Goal: Information Seeking & Learning: Learn about a topic

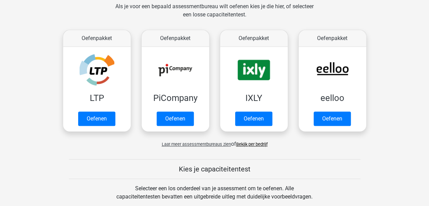
scroll to position [109, 0]
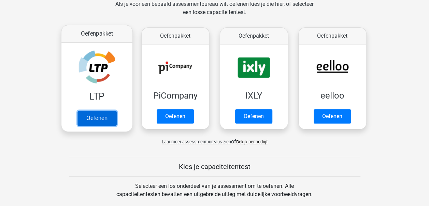
click at [99, 123] on link "Oefenen" at bounding box center [96, 117] width 39 height 15
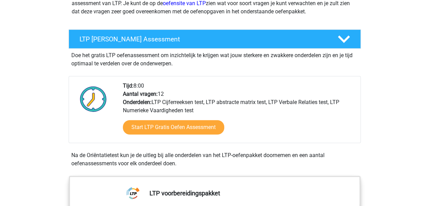
scroll to position [102, 0]
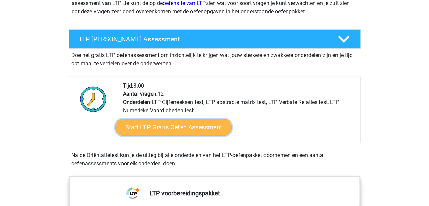
click at [195, 130] on link "Start LTP Gratis Oefen Assessment" at bounding box center [173, 127] width 117 height 16
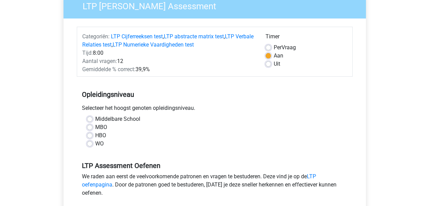
scroll to position [72, 0]
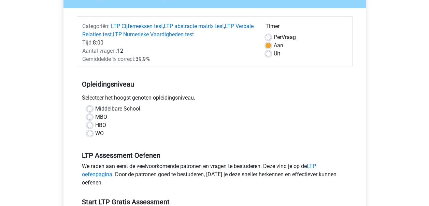
click at [99, 122] on label "HBO" at bounding box center [100, 125] width 11 height 8
click at [93, 122] on input "HBO" at bounding box center [89, 124] width 5 height 7
radio input "true"
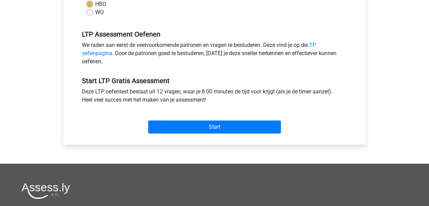
scroll to position [194, 0]
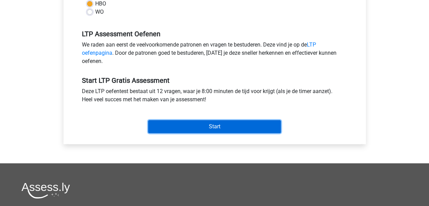
click at [234, 122] on input "Start" at bounding box center [214, 126] width 133 height 13
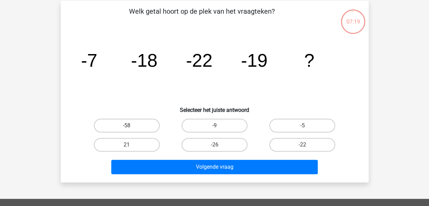
scroll to position [40, 0]
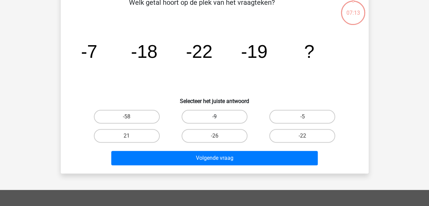
click at [229, 110] on label "-9" at bounding box center [215, 117] width 66 height 14
click at [219, 116] on input "-9" at bounding box center [216, 118] width 4 height 4
radio input "true"
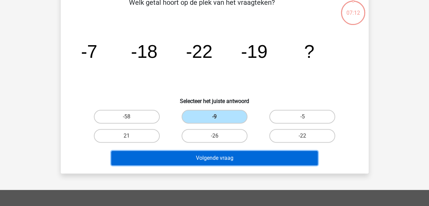
click at [244, 164] on button "Volgende vraag" at bounding box center [214, 158] width 207 height 14
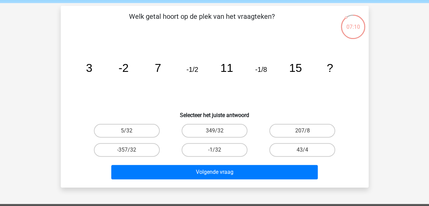
scroll to position [24, 0]
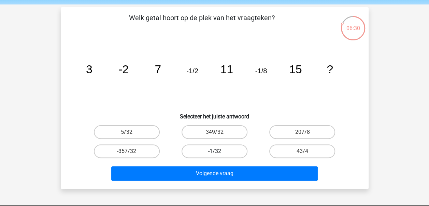
click at [235, 154] on label "-1/32" at bounding box center [215, 151] width 66 height 14
click at [219, 154] on input "-1/32" at bounding box center [216, 153] width 4 height 4
radio input "true"
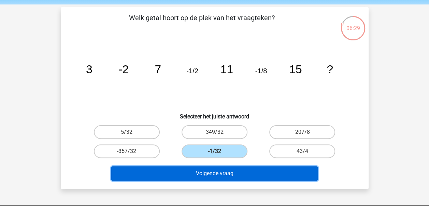
click at [237, 175] on button "Volgende vraag" at bounding box center [214, 173] width 207 height 14
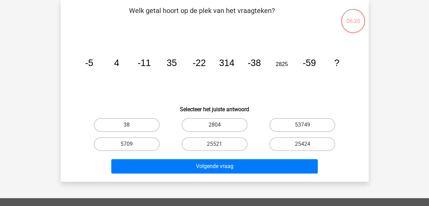
scroll to position [0, 0]
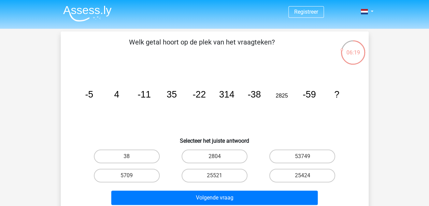
click at [92, 14] on img at bounding box center [87, 13] width 48 height 16
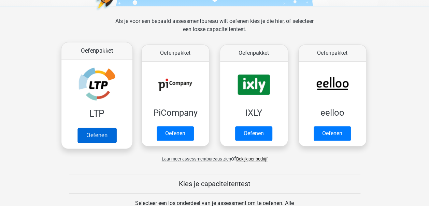
scroll to position [91, 0]
click at [105, 127] on link "Oefenen" at bounding box center [96, 134] width 39 height 15
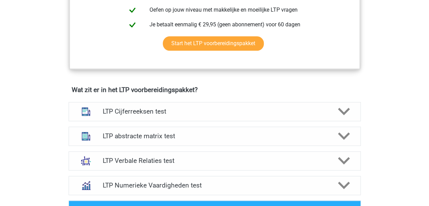
scroll to position [373, 0]
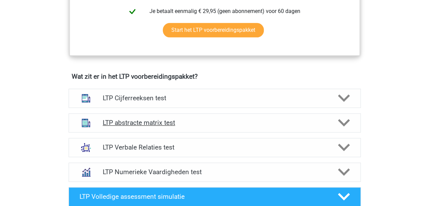
click at [152, 117] on div "LTP abstracte matrix test" at bounding box center [215, 122] width 292 height 19
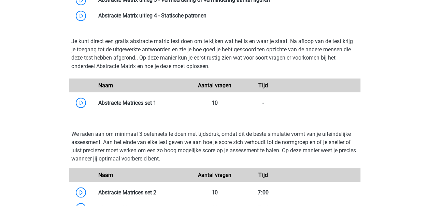
scroll to position [580, 0]
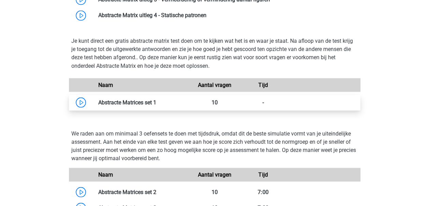
click at [156, 103] on link at bounding box center [156, 102] width 0 height 6
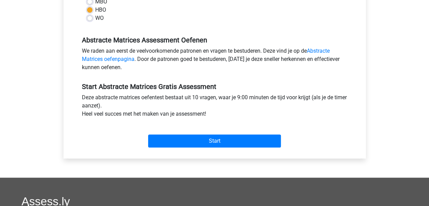
scroll to position [194, 0]
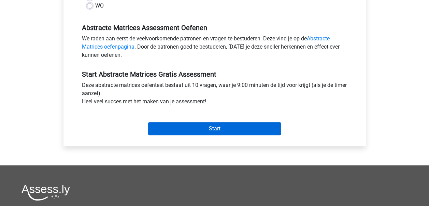
drag, startPoint x: 191, startPoint y: 137, endPoint x: 188, endPoint y: 128, distance: 9.4
click at [188, 128] on div "Categorie: Abstracte Matrices Tijd: 9:00 Aantal vragen: 10 Gemiddelde % correct…" at bounding box center [215, 15] width 292 height 259
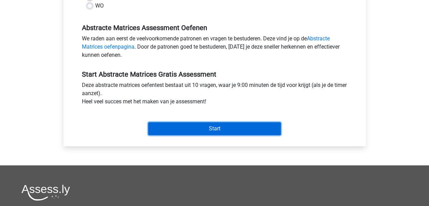
click at [188, 128] on input "Start" at bounding box center [214, 128] width 133 height 13
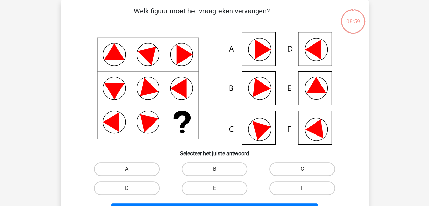
scroll to position [32, 0]
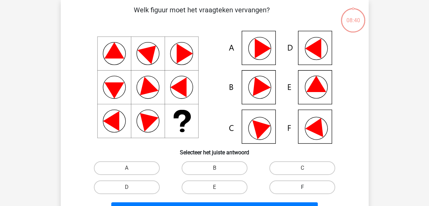
click at [286, 185] on label "F" at bounding box center [302, 187] width 66 height 14
click at [302, 187] on input "F" at bounding box center [304, 189] width 4 height 4
radio input "true"
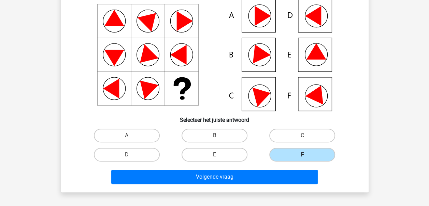
scroll to position [72, 0]
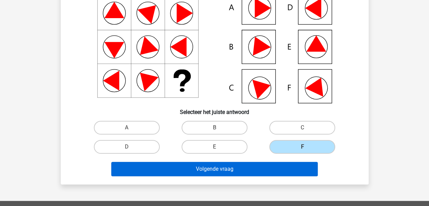
drag, startPoint x: 275, startPoint y: 176, endPoint x: 272, endPoint y: 169, distance: 7.4
click at [272, 169] on div "Volgende vraag" at bounding box center [215, 169] width 264 height 17
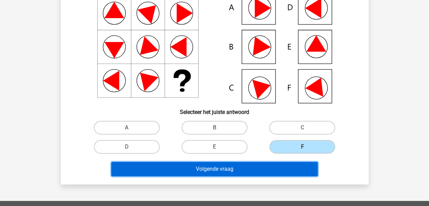
click at [272, 169] on button "Volgende vraag" at bounding box center [214, 168] width 207 height 14
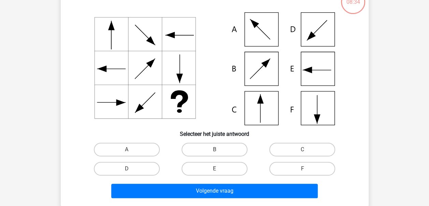
scroll to position [31, 0]
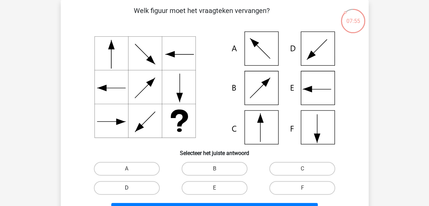
click at [146, 187] on label "D" at bounding box center [127, 188] width 66 height 14
click at [131, 187] on input "D" at bounding box center [129, 189] width 4 height 4
radio input "true"
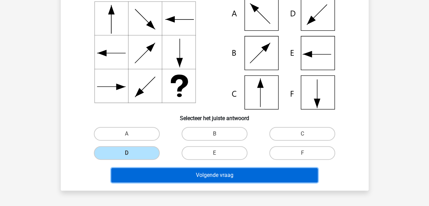
click at [159, 174] on button "Volgende vraag" at bounding box center [214, 175] width 207 height 14
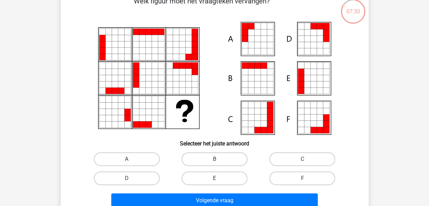
scroll to position [42, 0]
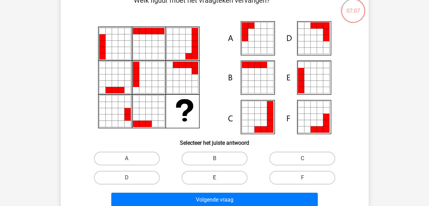
click at [233, 175] on label "E" at bounding box center [215, 177] width 66 height 14
click at [219, 177] on input "E" at bounding box center [216, 179] width 4 height 4
radio input "true"
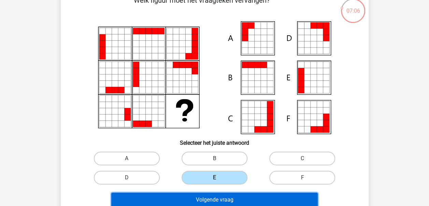
click at [231, 193] on button "Volgende vraag" at bounding box center [214, 199] width 207 height 14
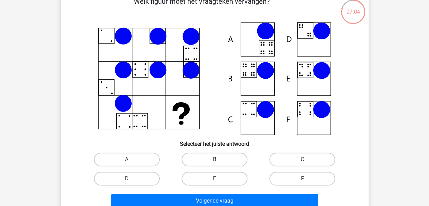
scroll to position [41, 0]
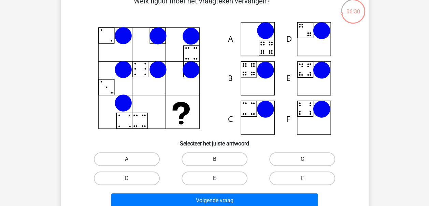
click at [223, 175] on label "E" at bounding box center [215, 178] width 66 height 14
click at [219, 178] on input "E" at bounding box center [216, 180] width 4 height 4
radio input "true"
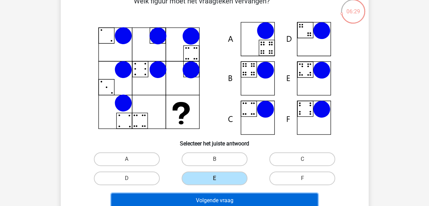
click at [223, 197] on button "Volgende vraag" at bounding box center [214, 200] width 207 height 14
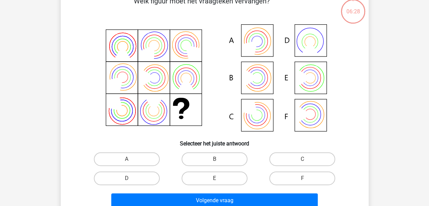
scroll to position [31, 0]
